Goal: Check status: Check status

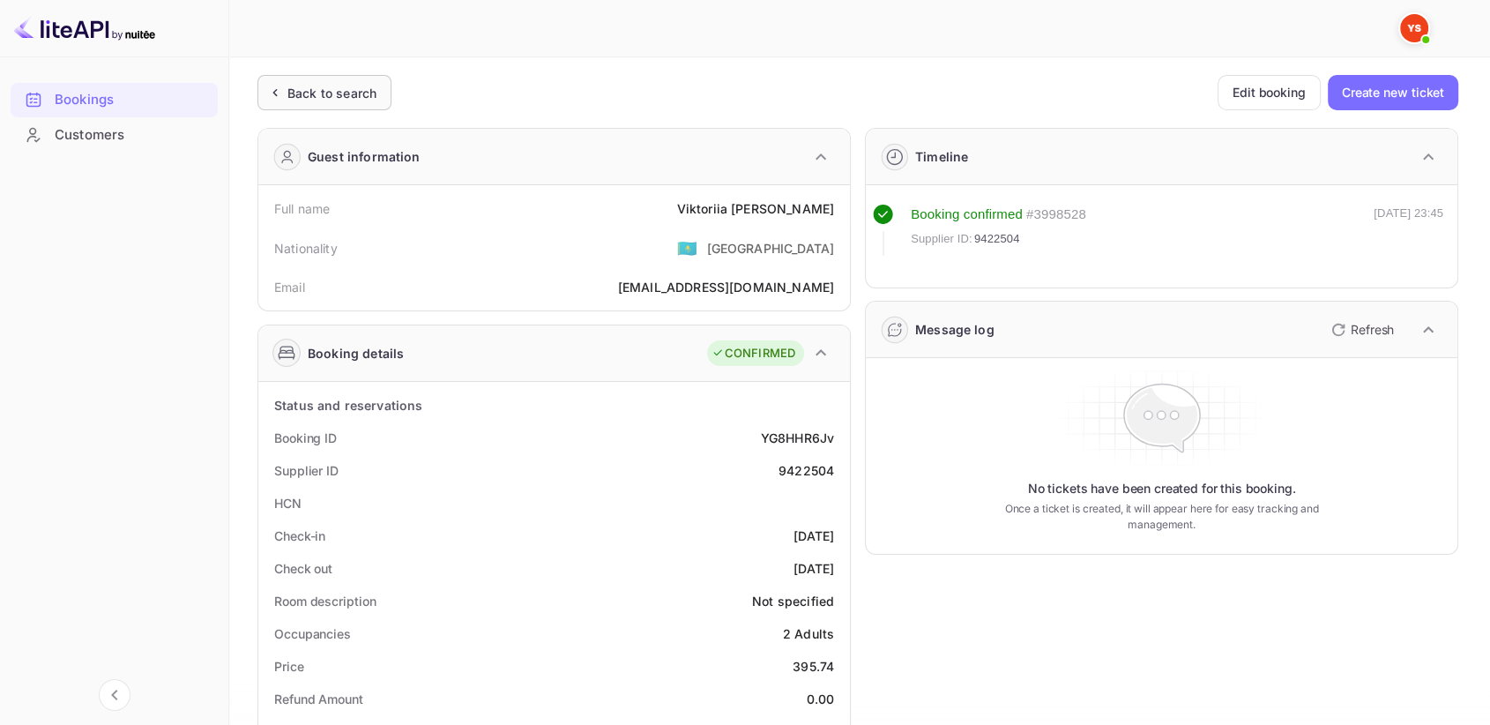
click at [328, 78] on div "Back to search" at bounding box center [324, 92] width 134 height 35
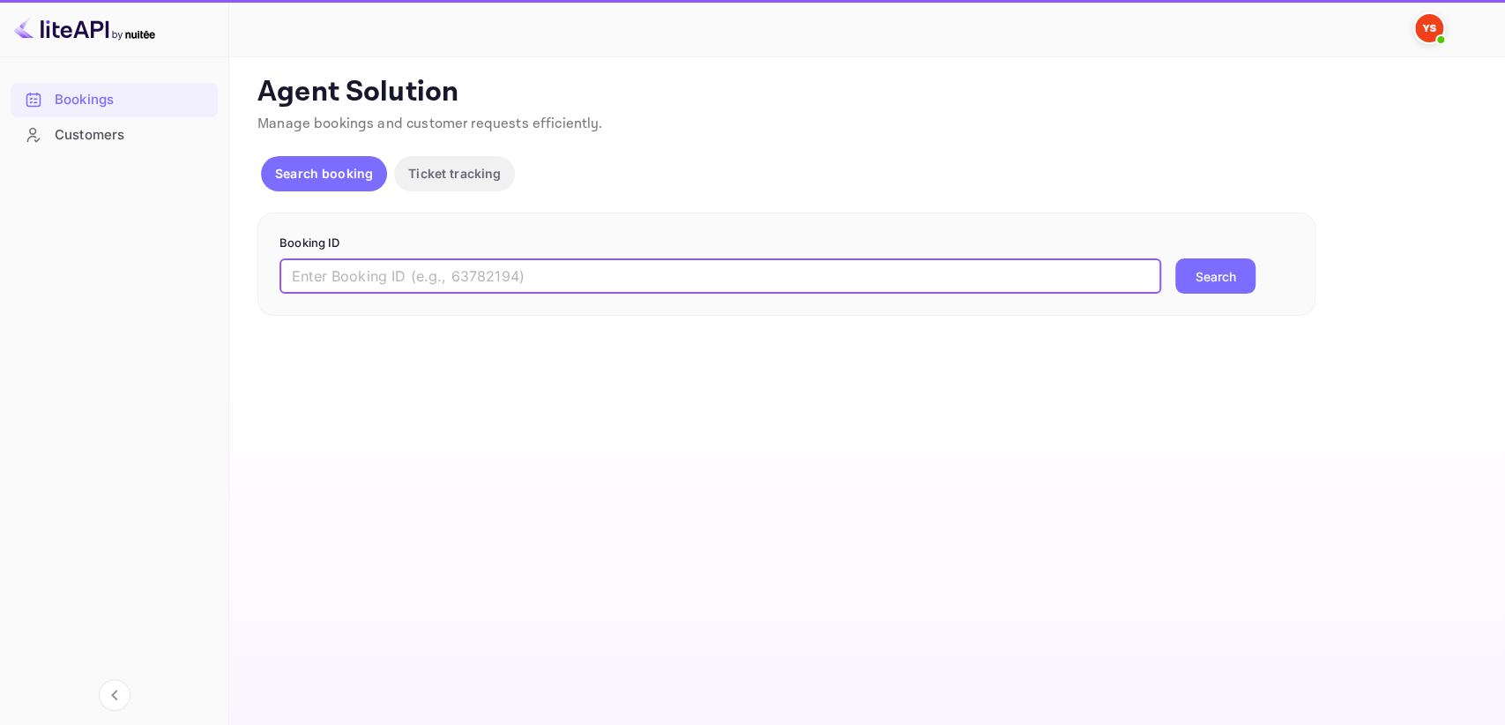
click at [368, 264] on input "text" at bounding box center [719, 275] width 881 height 35
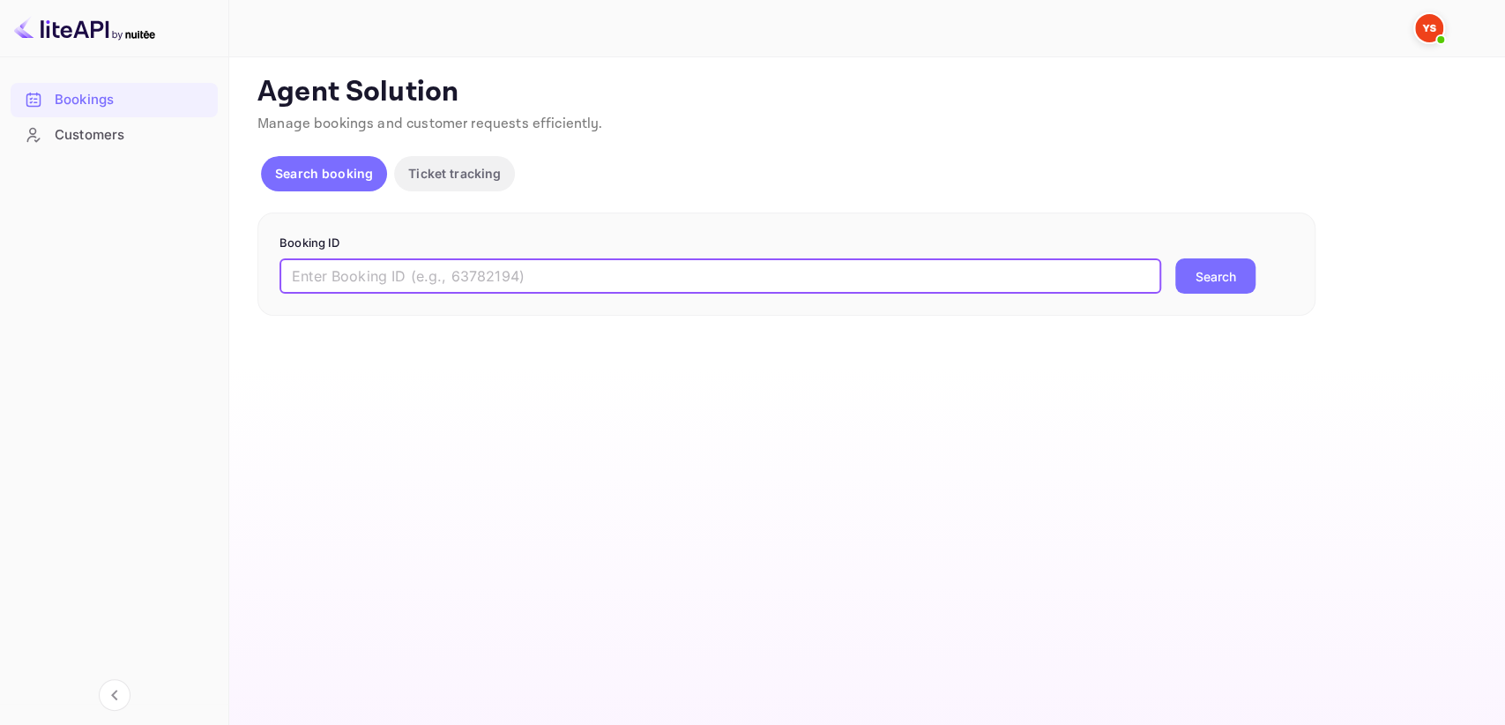
paste input "9150181"
type input "9150181"
click at [1219, 277] on button "Search" at bounding box center [1215, 275] width 80 height 35
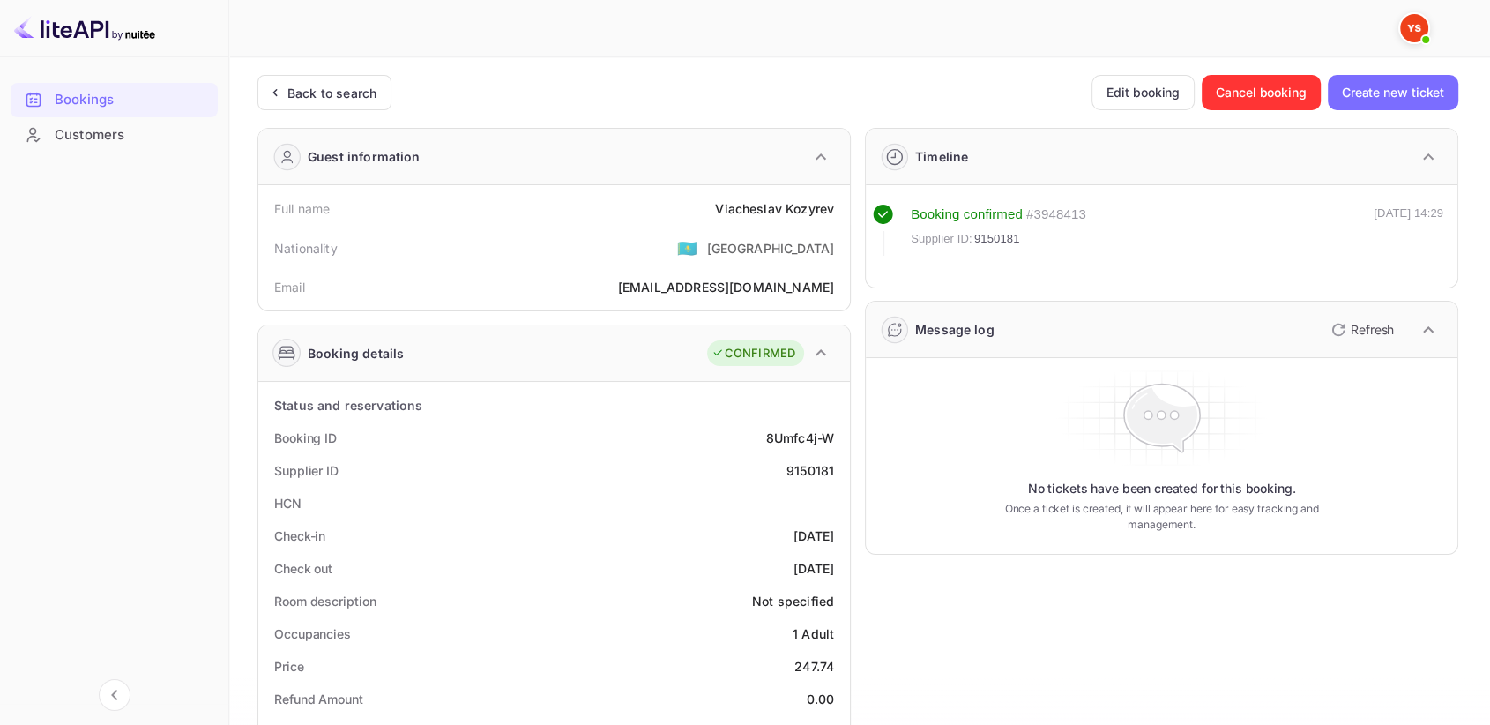
click at [798, 466] on div "9150181" at bounding box center [810, 470] width 48 height 19
copy div "9150181"
drag, startPoint x: 703, startPoint y: 200, endPoint x: 837, endPoint y: 197, distance: 134.9
click at [837, 197] on div "Full name [PERSON_NAME]" at bounding box center [553, 208] width 577 height 33
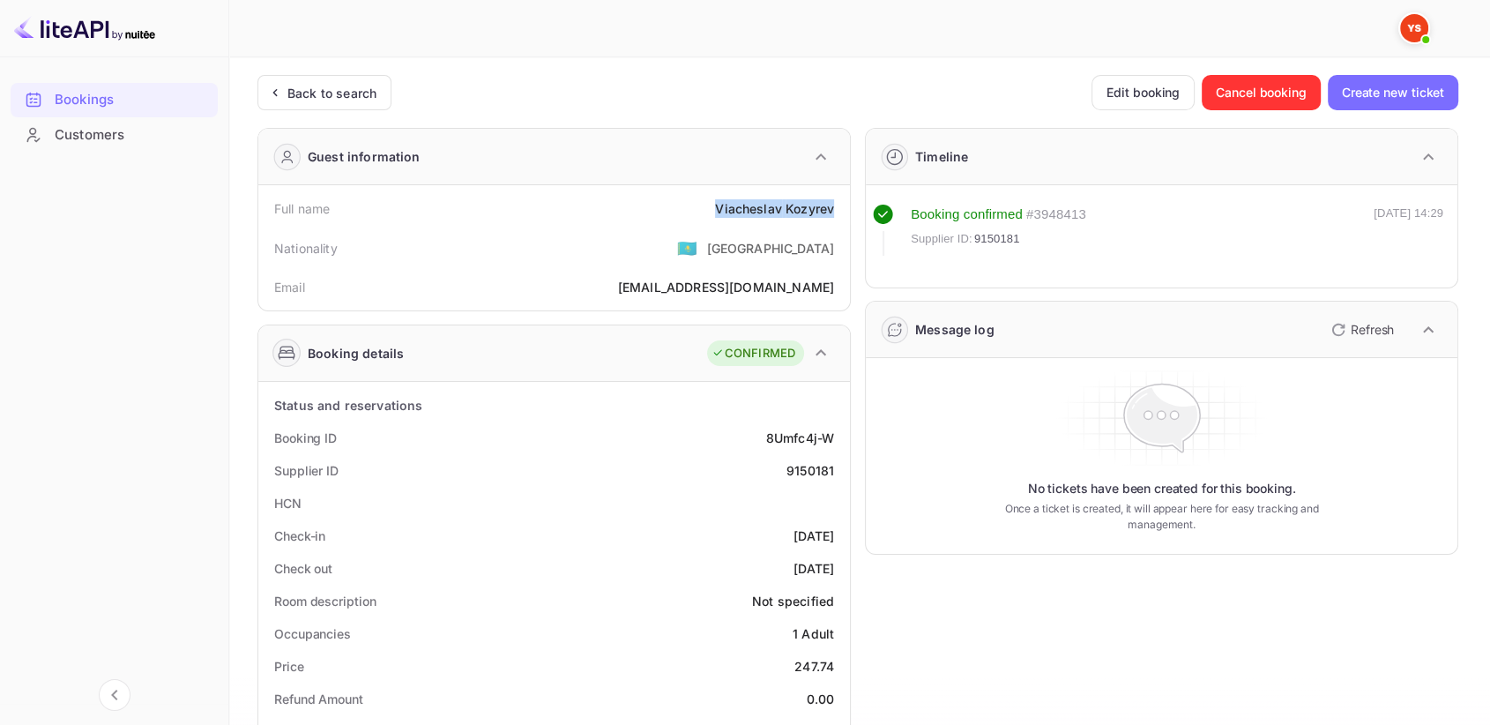
copy div "[PERSON_NAME]"
drag, startPoint x: 786, startPoint y: 658, endPoint x: 834, endPoint y: 658, distance: 47.6
click at [834, 658] on div "Price 247.74" at bounding box center [553, 666] width 577 height 33
copy div "247.74"
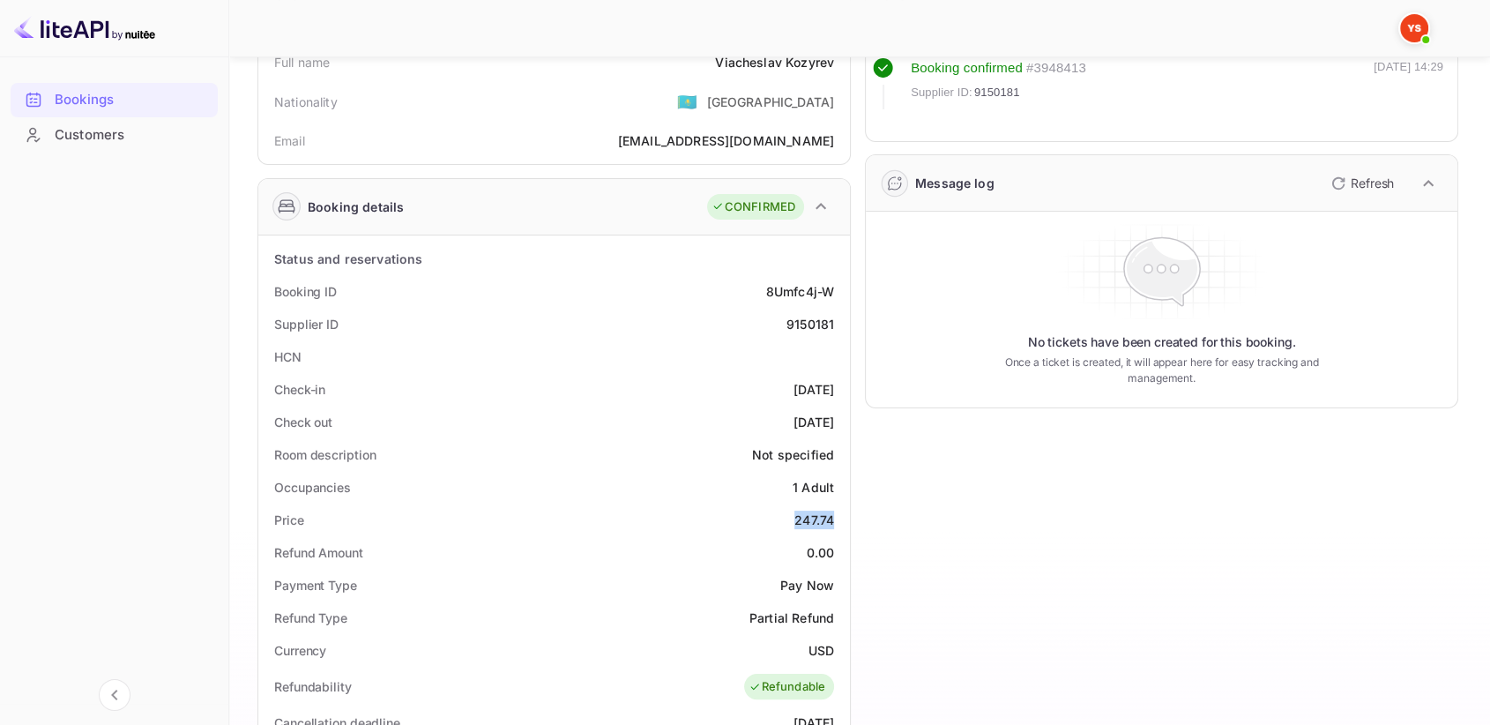
scroll to position [98, 0]
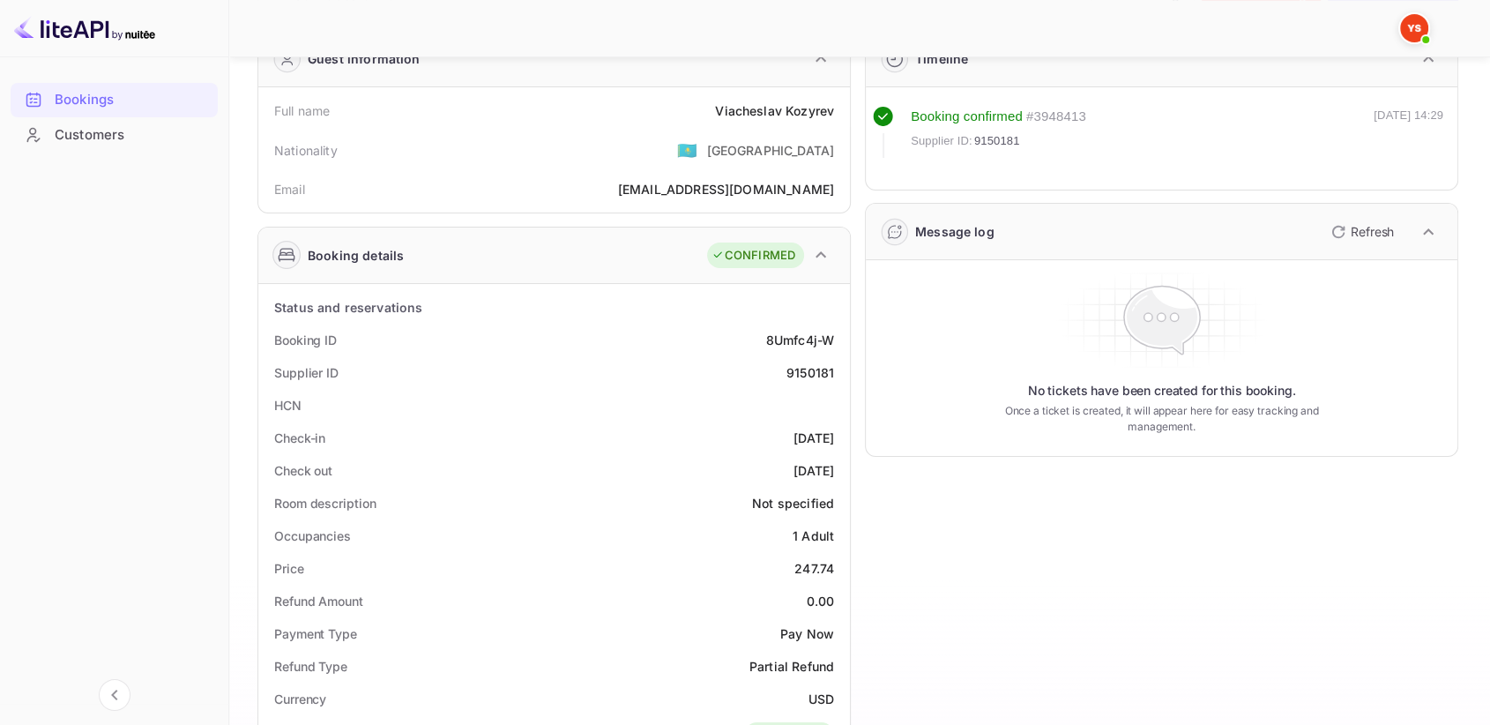
click at [798, 373] on div "9150181" at bounding box center [810, 372] width 48 height 19
copy div "9150181"
